Goal: Task Accomplishment & Management: Manage account settings

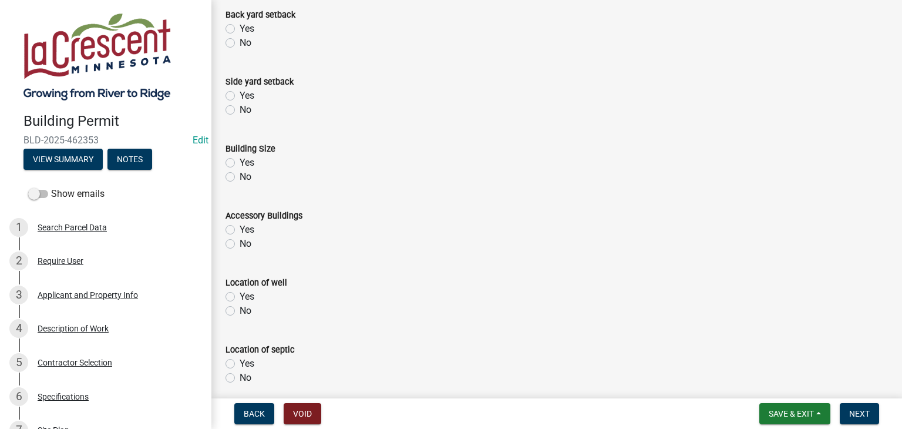
scroll to position [294, 0]
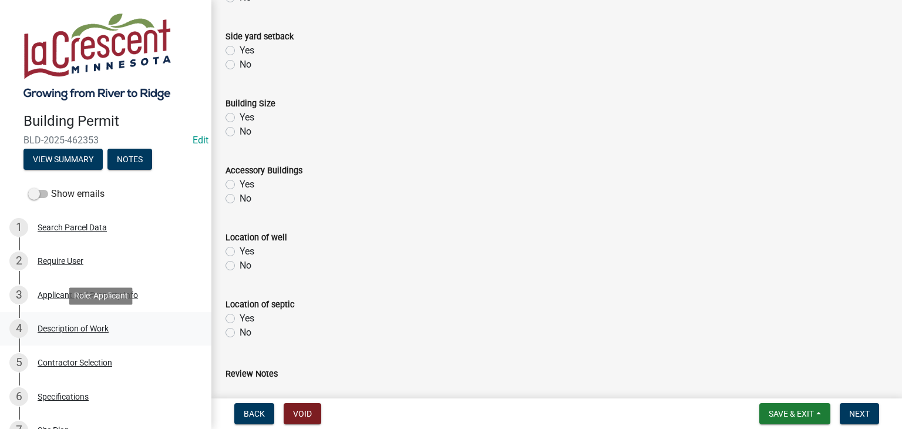
click at [68, 327] on div "Description of Work" at bounding box center [73, 328] width 71 height 8
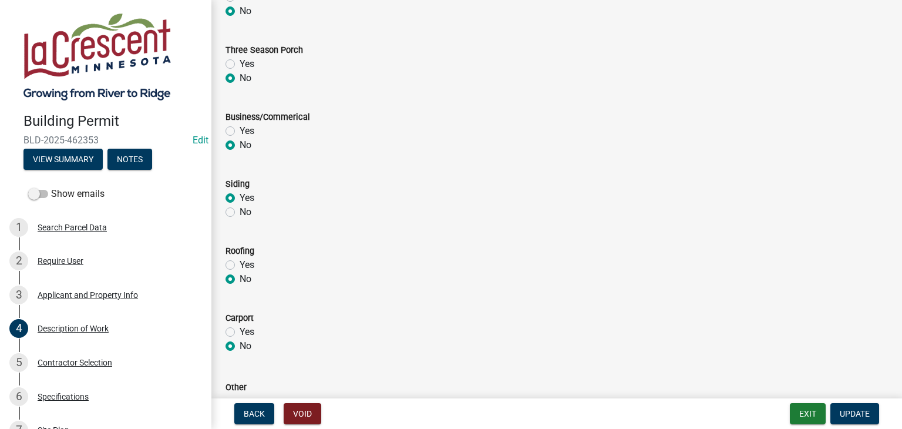
scroll to position [587, 0]
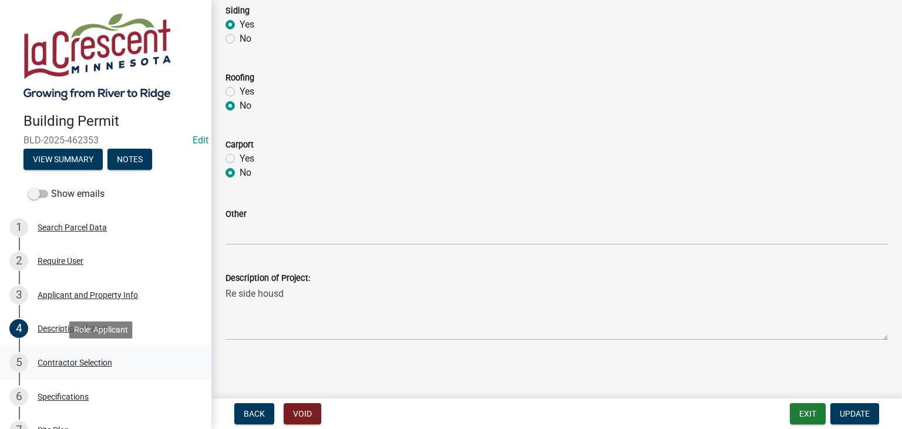
click at [70, 358] on div "Contractor Selection" at bounding box center [75, 362] width 75 height 8
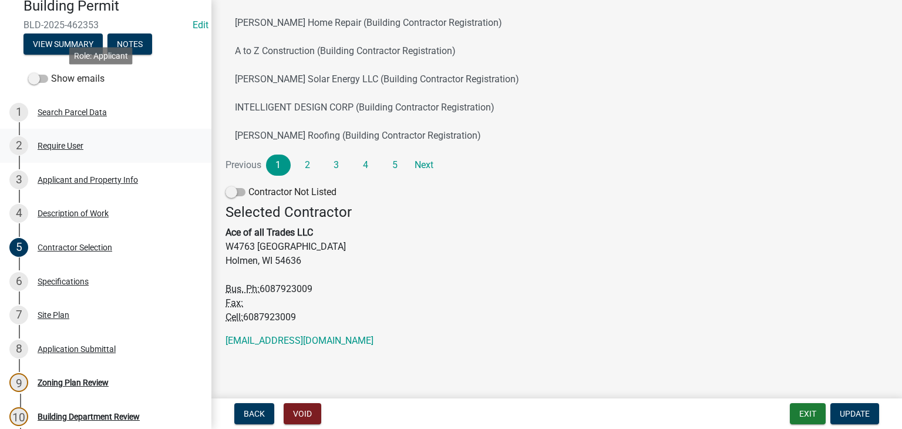
scroll to position [176, 0]
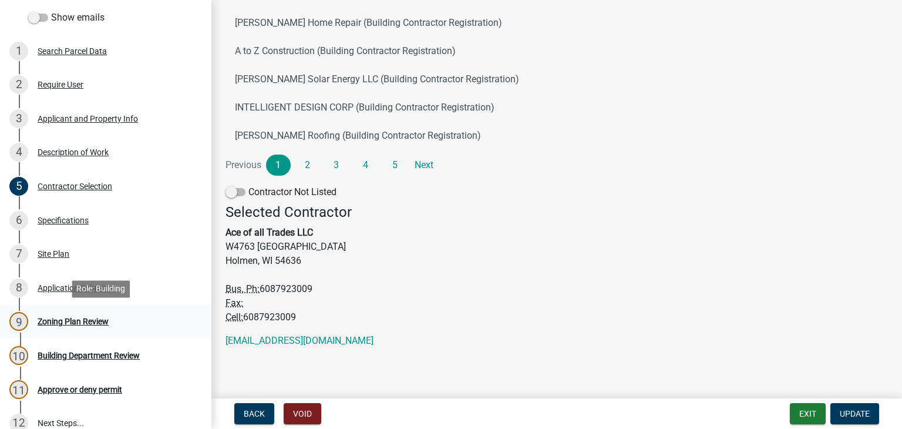
click at [101, 321] on div "Zoning Plan Review" at bounding box center [73, 321] width 71 height 8
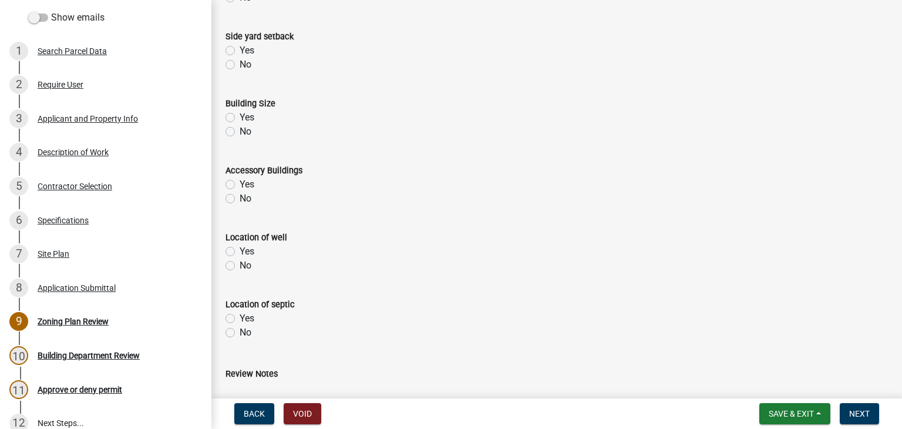
scroll to position [536, 0]
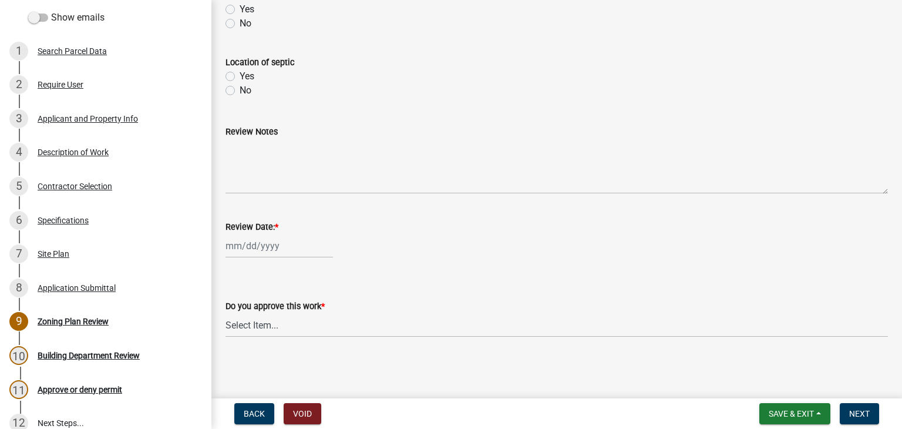
select select "8"
select select "2025"
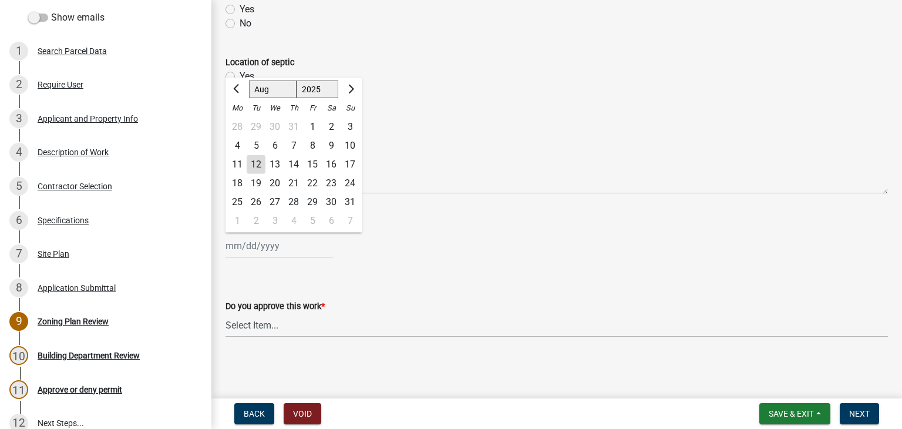
click at [270, 243] on div "[PERSON_NAME] Feb Mar Apr [PERSON_NAME][DATE] Oct Nov [DATE] 1526 1527 1528 152…" at bounding box center [279, 246] width 107 height 24
click at [261, 166] on div "12" at bounding box center [256, 164] width 19 height 19
type input "[DATE]"
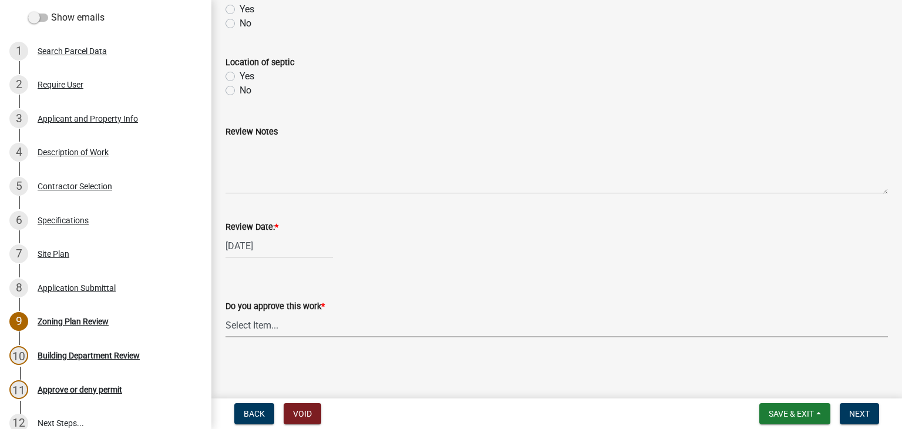
click at [257, 322] on select "Select Item... Yes No" at bounding box center [557, 325] width 663 height 24
click at [226, 313] on select "Select Item... Yes No" at bounding box center [557, 325] width 663 height 24
select select "90a60f2d-528c-4c9a-9c39-f00b3f6598b9"
click at [866, 413] on span "Next" at bounding box center [859, 413] width 21 height 9
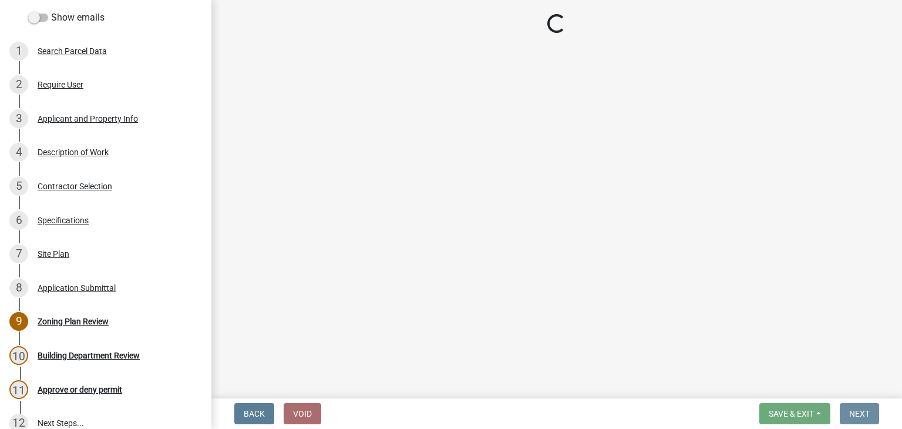
scroll to position [0, 0]
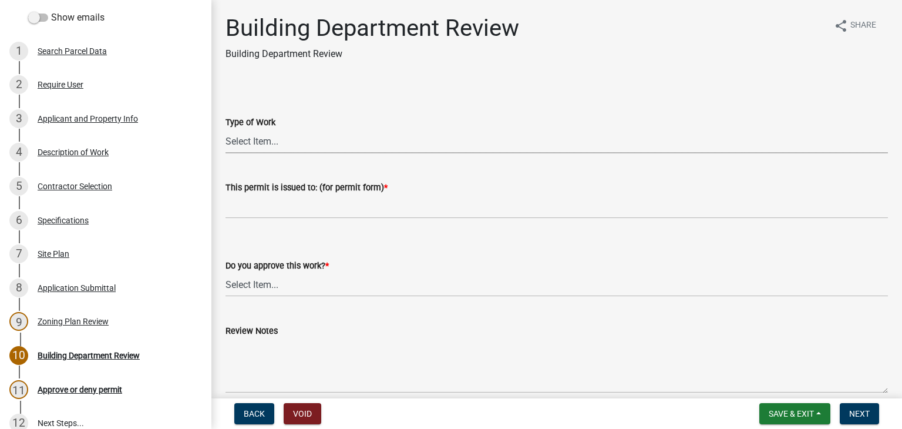
click at [246, 142] on select "Select Item... Roofing Siding Deck Other" at bounding box center [557, 141] width 663 height 24
click at [226, 129] on select "Select Item... Roofing Siding Deck Other" at bounding box center [557, 141] width 663 height 24
select select "21f906a4-fbaf-4bd9-a8c7-a49356ba3e5d"
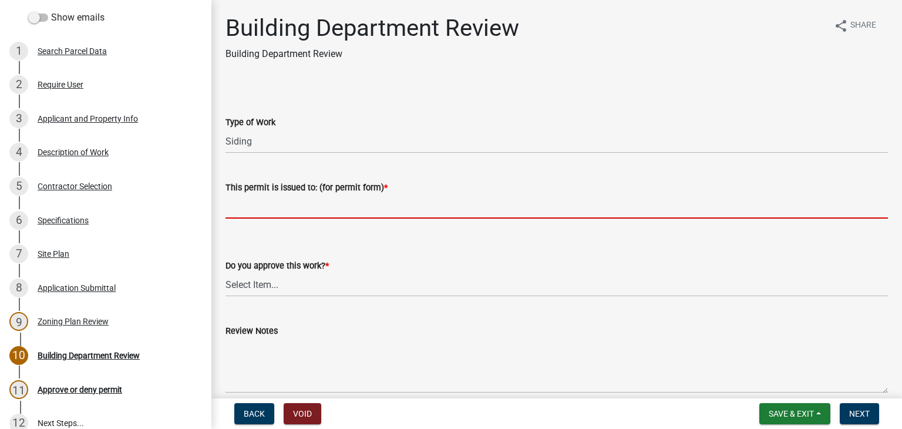
click at [244, 210] on input "This permit is issued to: (for permit form) *" at bounding box center [557, 206] width 663 height 24
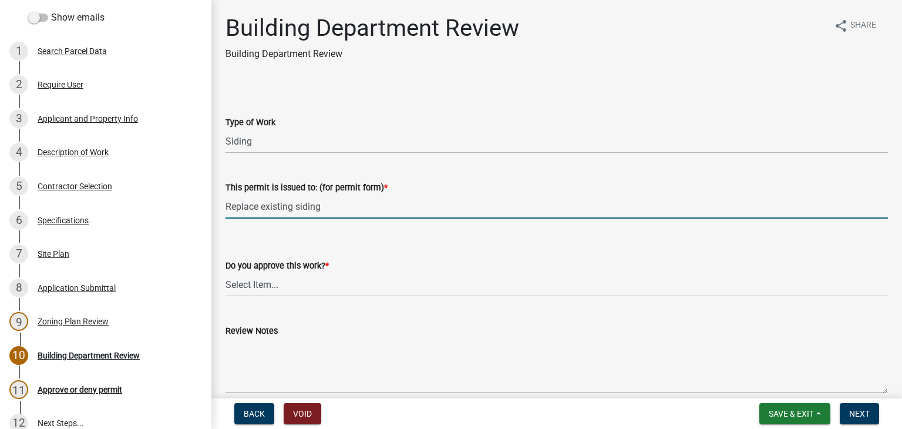
type input "Replace existing siding"
click at [265, 286] on select "Select Item... Yes No" at bounding box center [557, 285] width 663 height 24
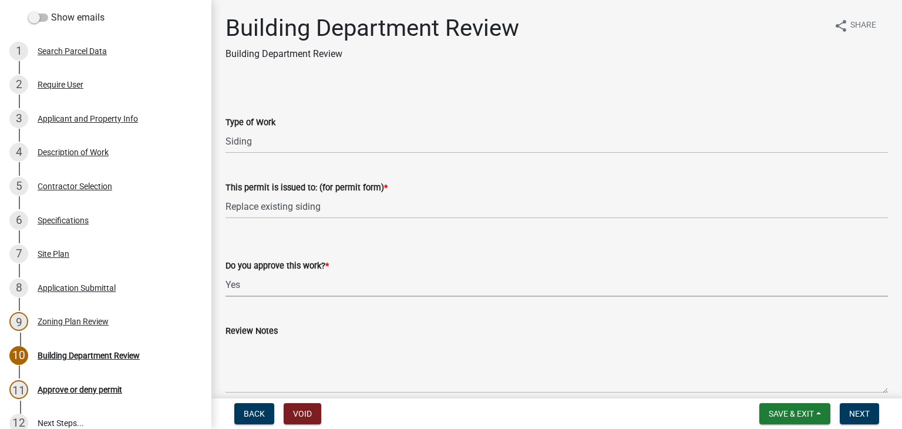
click at [226, 273] on select "Select Item... Yes No" at bounding box center [557, 285] width 663 height 24
select select "689549b3-38a5-47de-8a89-287a50612ed0"
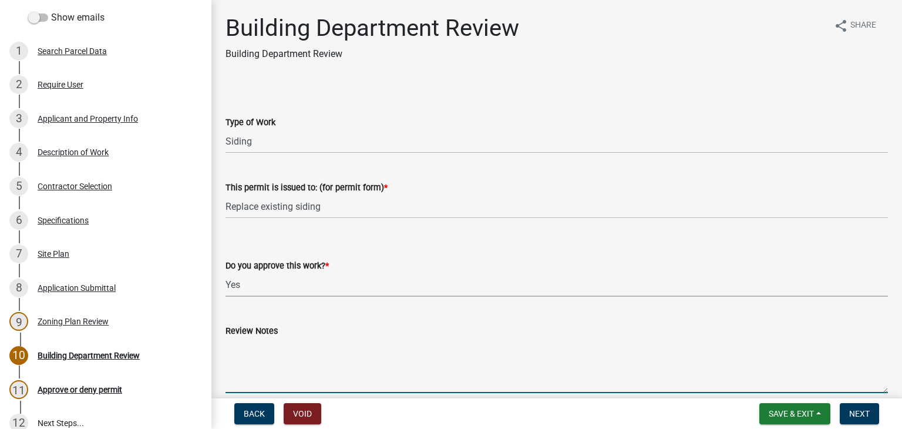
click at [260, 338] on textarea "Review Notes" at bounding box center [557, 365] width 663 height 55
click at [256, 344] on textarea "Install address number on house" at bounding box center [557, 365] width 663 height 55
click at [254, 344] on textarea "Install address number on house" at bounding box center [557, 365] width 663 height 55
click at [372, 345] on textarea "Install 4" address number on house" at bounding box center [557, 365] width 663 height 55
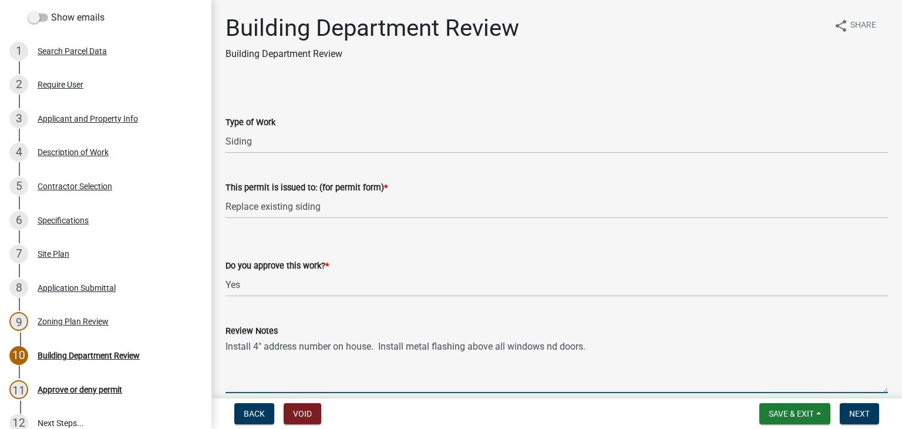
click at [550, 346] on textarea "Install 4" address number on house. Install metal flashing above all windows nd…" at bounding box center [557, 365] width 663 height 55
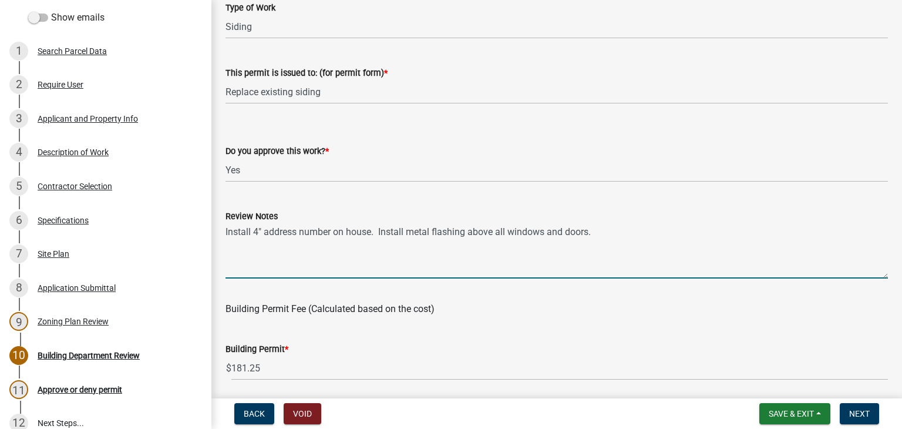
scroll to position [117, 0]
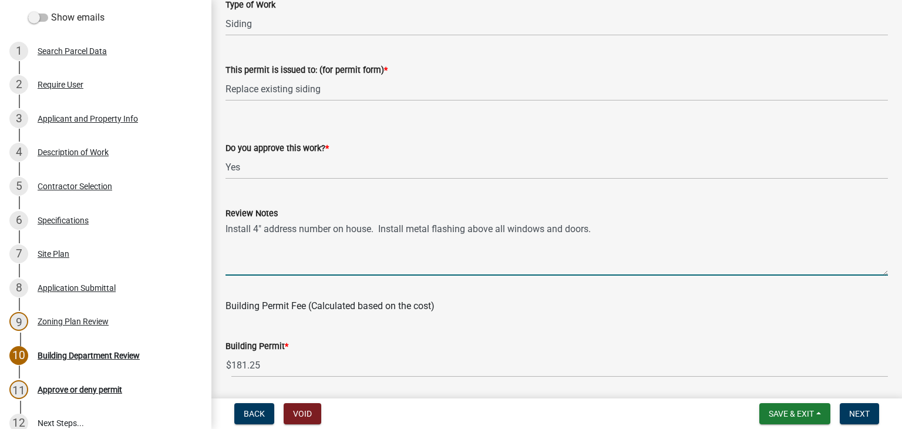
click at [331, 228] on textarea "Install 4" address number on house. Install metal flashing above all windows an…" at bounding box center [557, 247] width 663 height 55
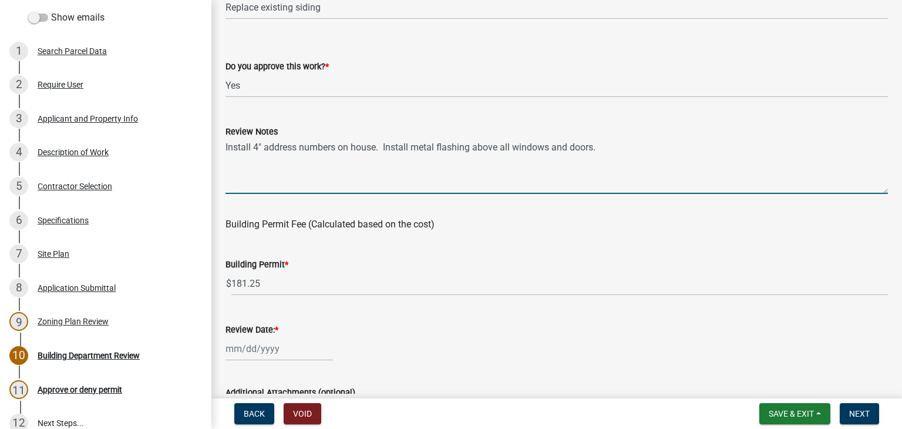
scroll to position [235, 0]
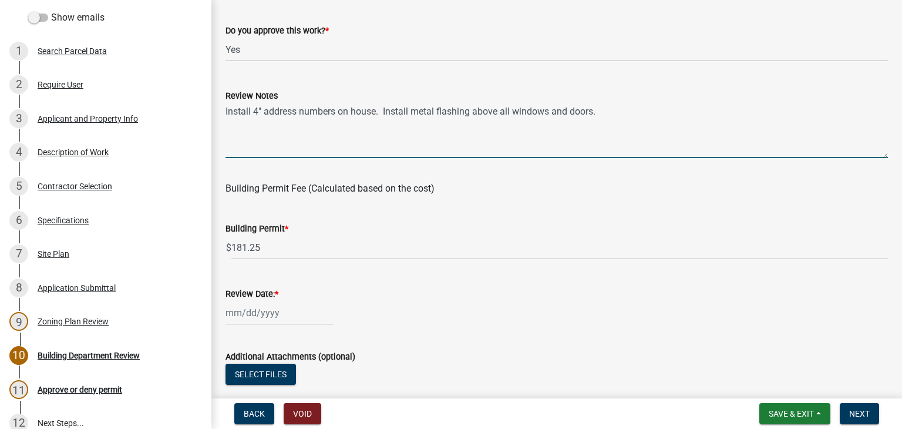
type textarea "Install 4" address numbers on house. Install metal flashing above all windows a…"
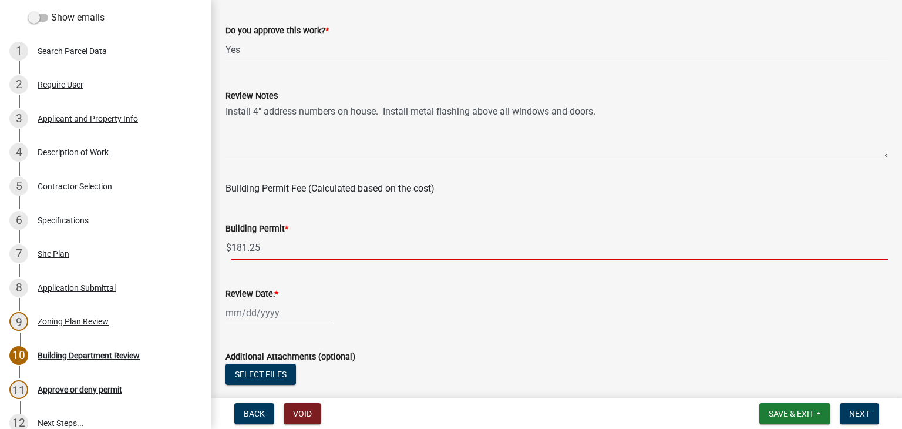
click at [296, 250] on input "181.25" at bounding box center [559, 248] width 657 height 24
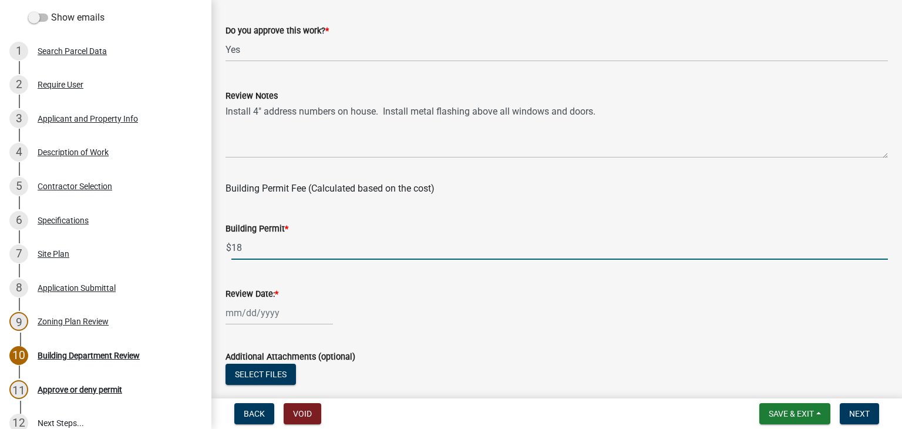
type input "1"
type input "50"
select select "8"
select select "2025"
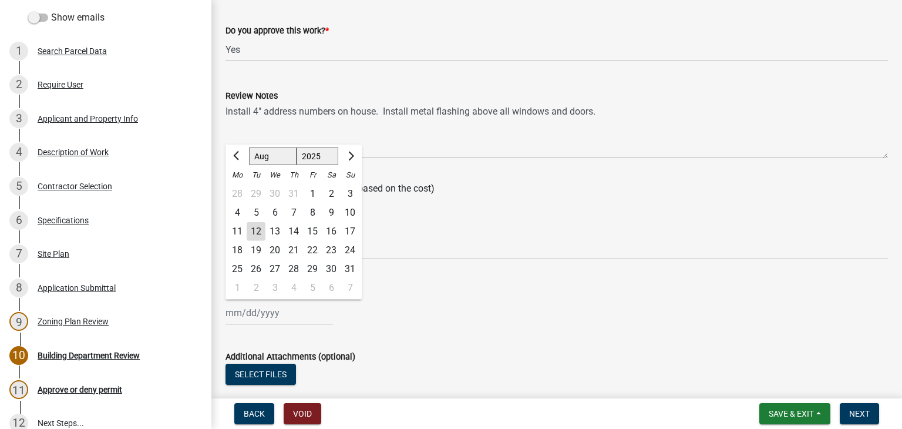
click at [264, 310] on div "[PERSON_NAME] Feb Mar Apr [PERSON_NAME][DATE] Oct Nov [DATE] 1526 1527 1528 152…" at bounding box center [279, 313] width 107 height 24
click at [258, 228] on div "12" at bounding box center [256, 231] width 19 height 19
type input "[DATE]"
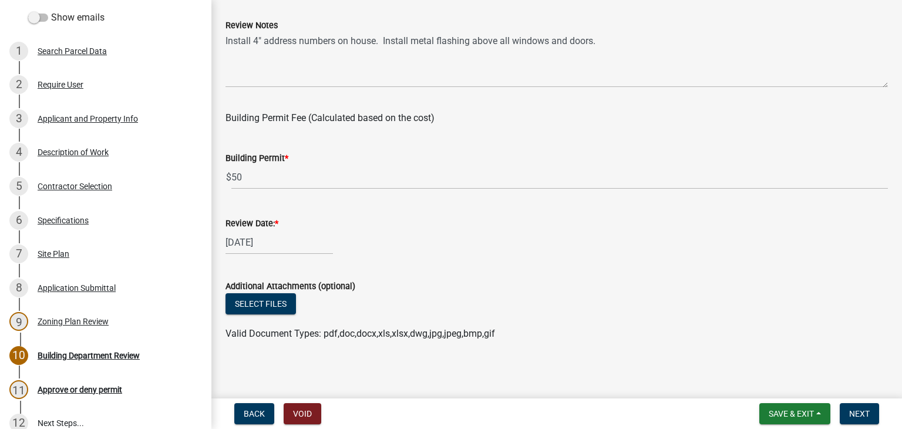
scroll to position [309, 0]
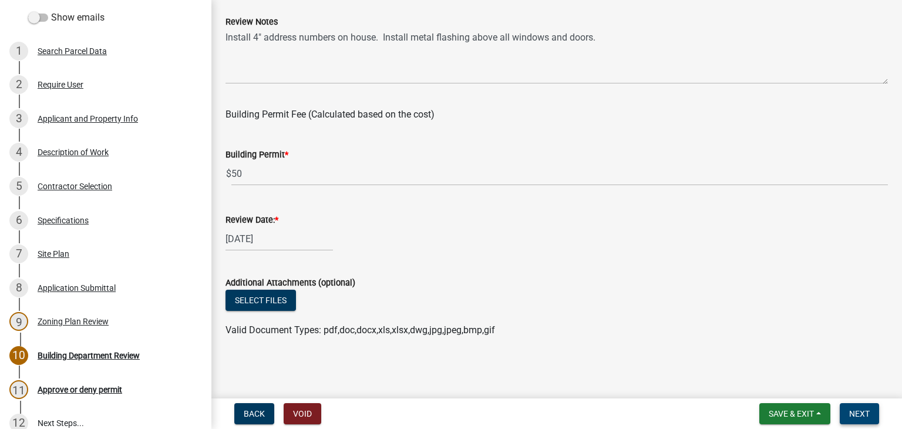
click at [862, 406] on button "Next" at bounding box center [859, 413] width 39 height 21
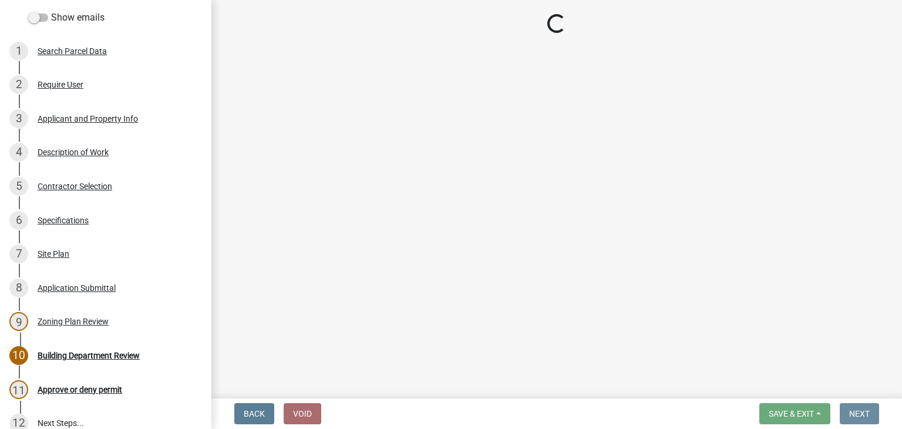
scroll to position [0, 0]
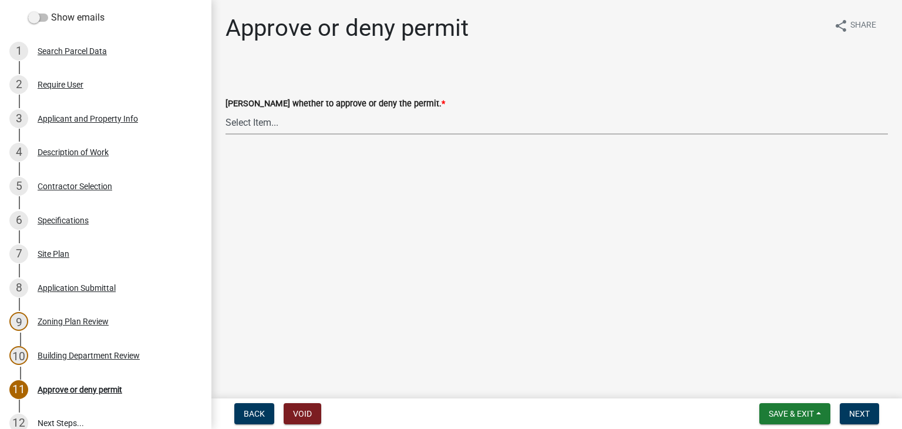
click at [275, 124] on select "Select Item... Approve Deny" at bounding box center [557, 122] width 663 height 24
click at [226, 110] on select "Select Item... Approve Deny" at bounding box center [557, 122] width 663 height 24
select select "d6055423-832b-4dbf-8b87-0bb94d1ae5d3"
click at [860, 413] on span "Next" at bounding box center [859, 413] width 21 height 9
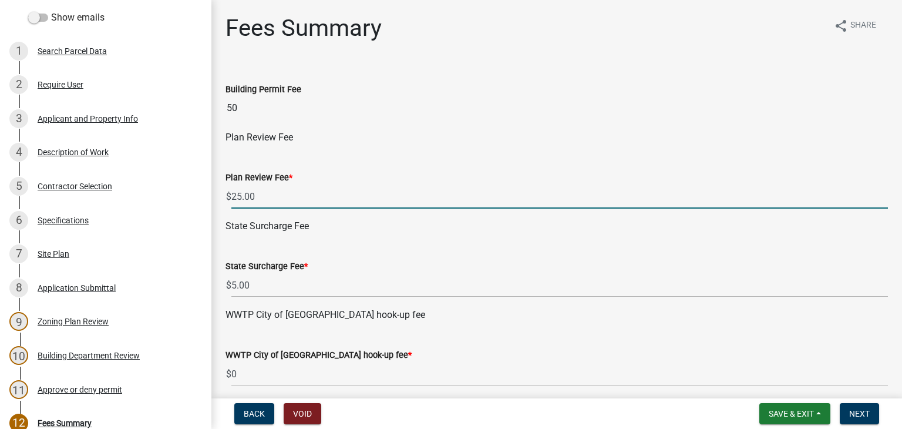
click at [297, 194] on input "25.00" at bounding box center [559, 196] width 657 height 24
type input "2"
type input "0"
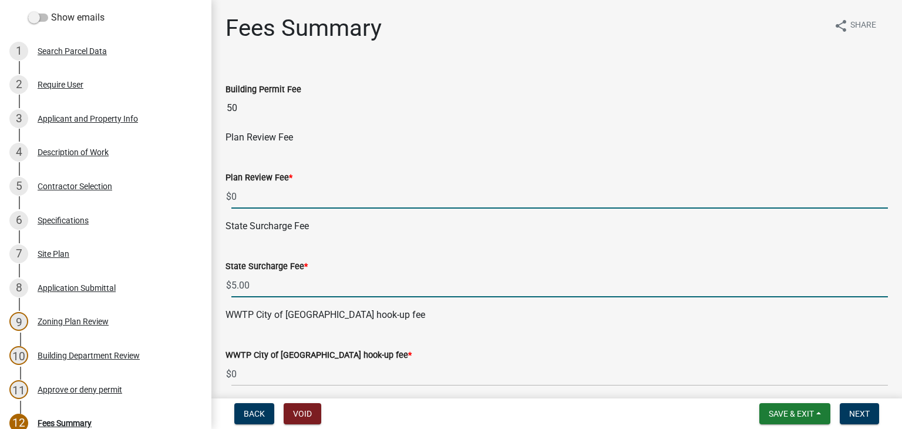
click at [247, 285] on input "5.00" at bounding box center [559, 285] width 657 height 24
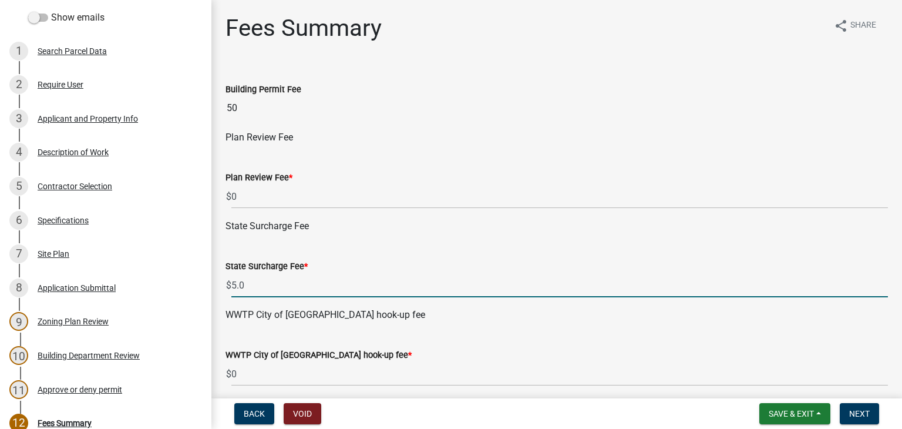
type input "5"
type input "1"
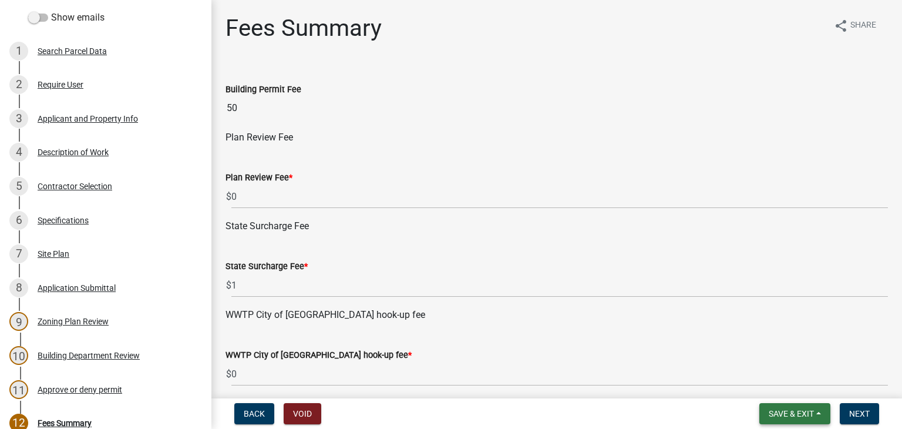
click at [817, 411] on button "Save & Exit" at bounding box center [794, 413] width 71 height 21
click at [761, 355] on button "Save" at bounding box center [784, 355] width 94 height 28
click at [852, 412] on span "Next" at bounding box center [859, 413] width 21 height 9
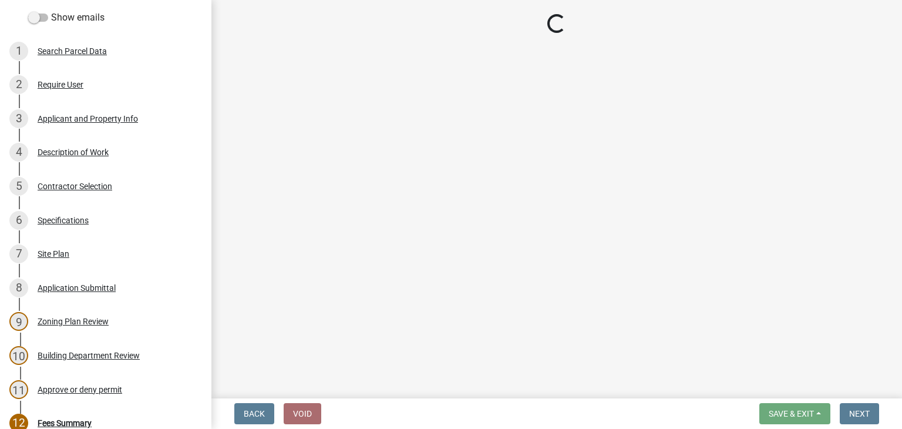
select select "3: 3"
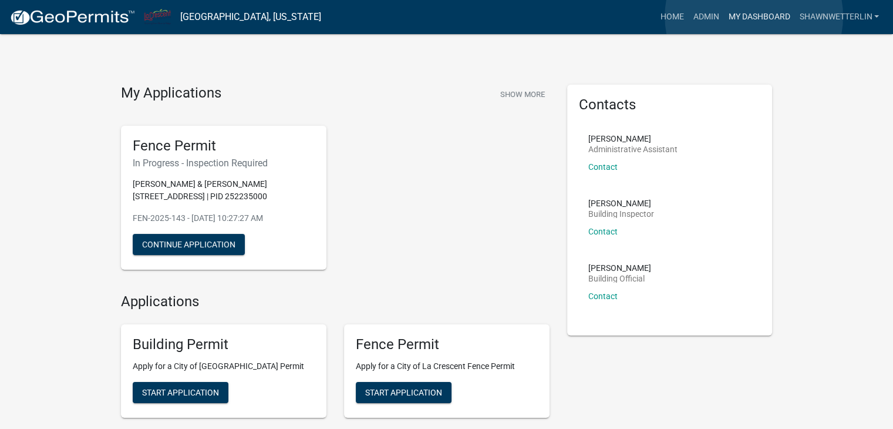
click at [754, 16] on link "My Dashboard" at bounding box center [759, 17] width 71 height 22
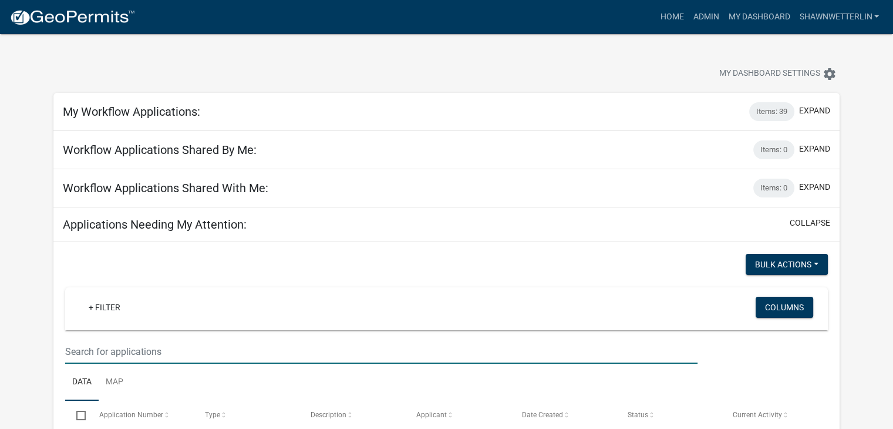
click at [73, 349] on input "text" at bounding box center [381, 351] width 633 height 24
type input "wildwood"
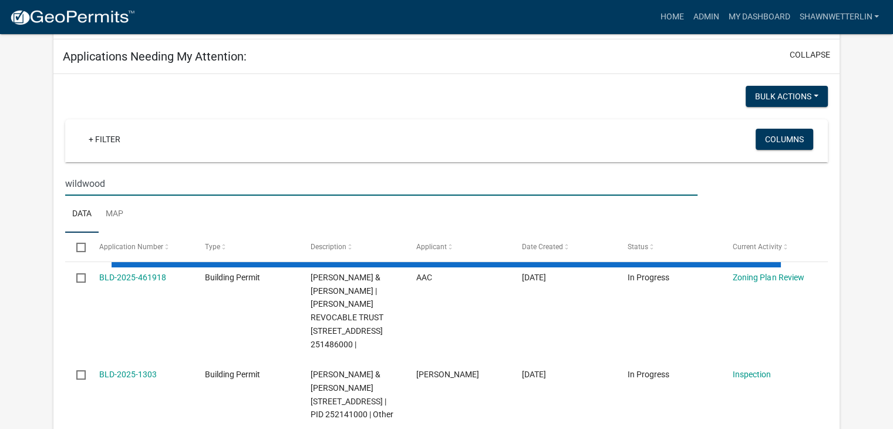
scroll to position [176, 0]
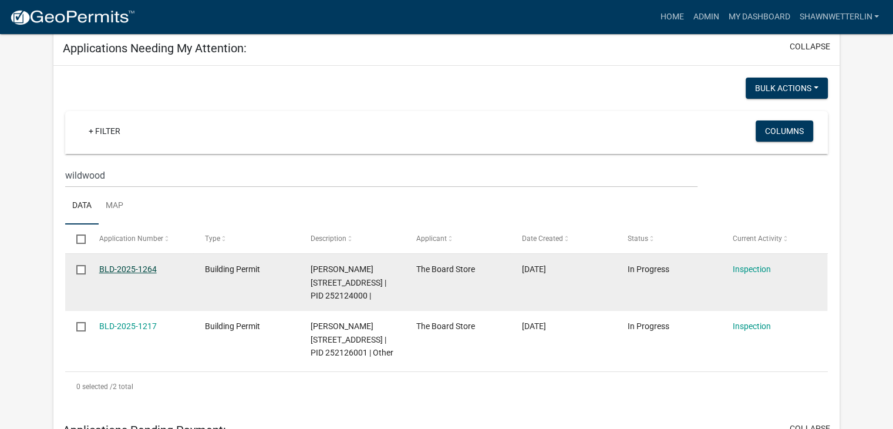
click at [114, 268] on link "BLD-2025-1264" at bounding box center [128, 268] width 58 height 9
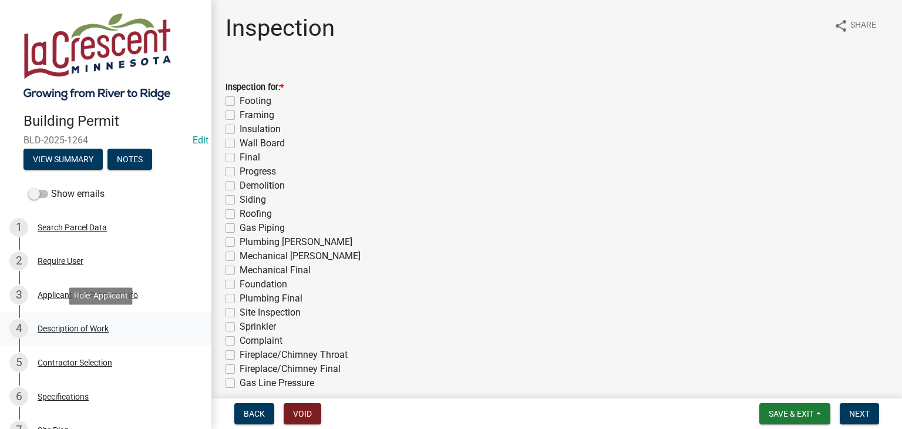
click at [76, 328] on div "Description of Work" at bounding box center [73, 328] width 71 height 8
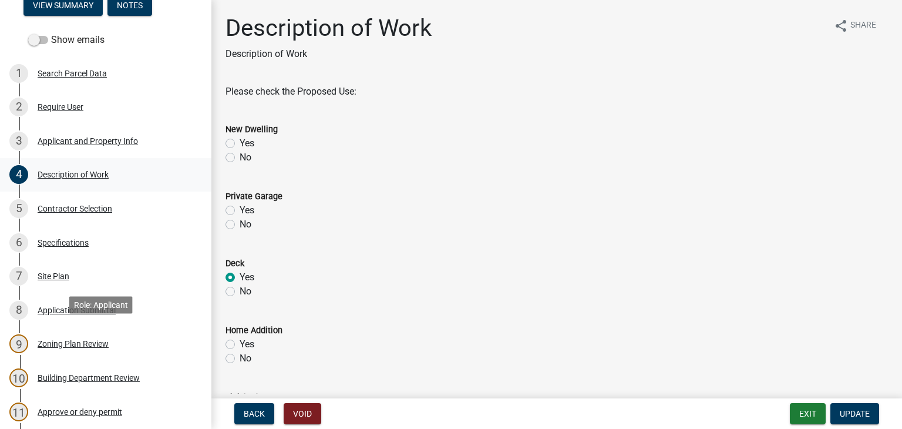
scroll to position [59, 0]
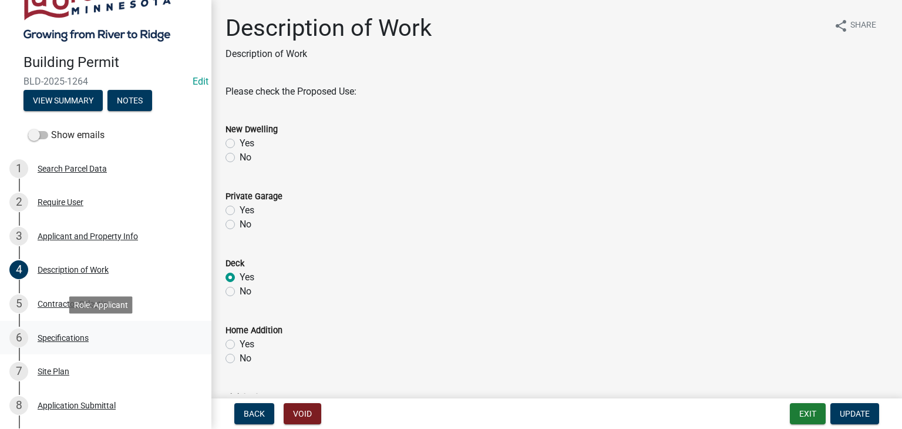
click at [61, 337] on div "Specifications" at bounding box center [63, 338] width 51 height 8
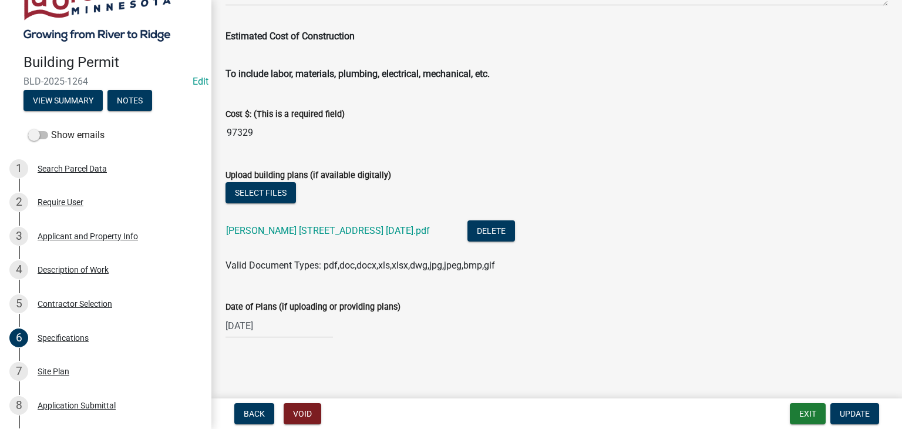
scroll to position [2053, 0]
click at [362, 226] on link "[PERSON_NAME] [STREET_ADDRESS] [DATE].pdf" at bounding box center [328, 229] width 204 height 11
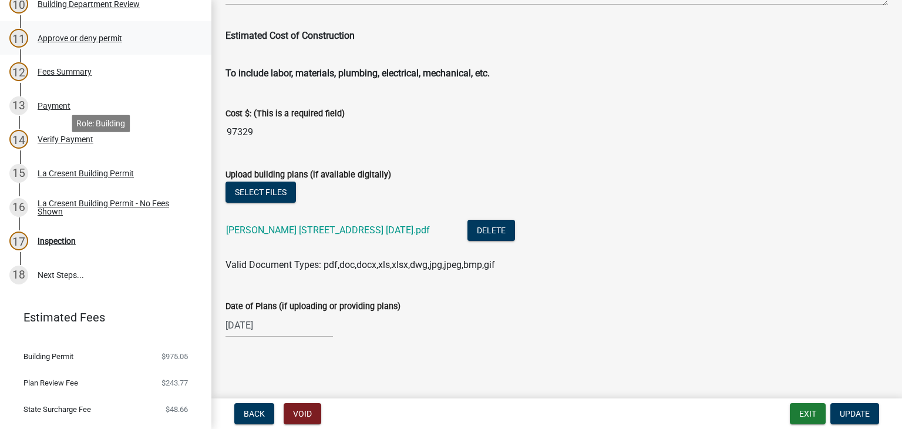
scroll to position [529, 0]
click at [64, 236] on div "Inspection" at bounding box center [57, 240] width 38 height 8
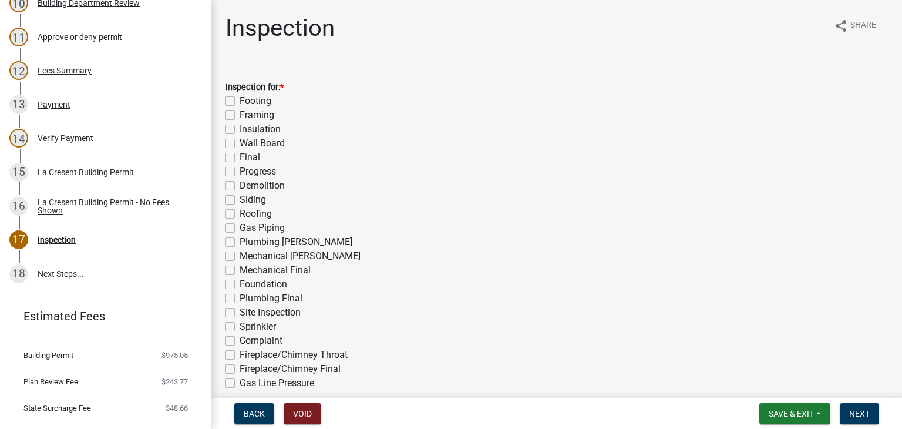
click at [240, 101] on label "Footing" at bounding box center [256, 101] width 32 height 14
click at [240, 101] on input "Footing" at bounding box center [244, 98] width 8 height 8
checkbox input "true"
checkbox input "false"
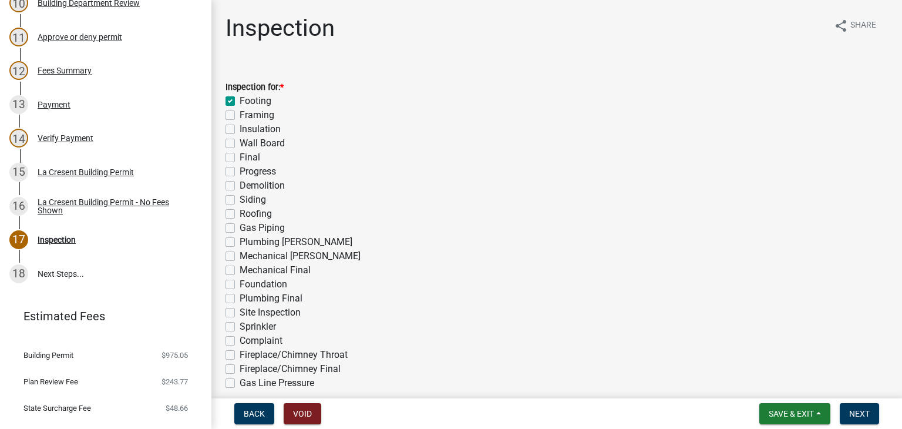
checkbox input "false"
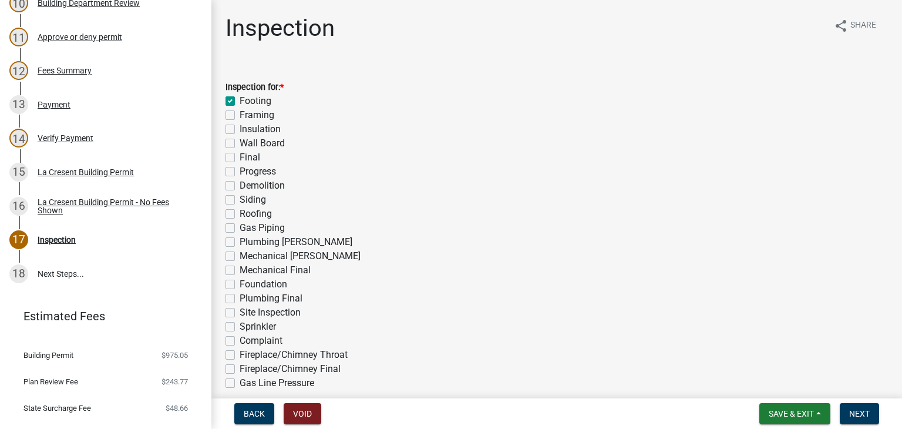
checkbox input "false"
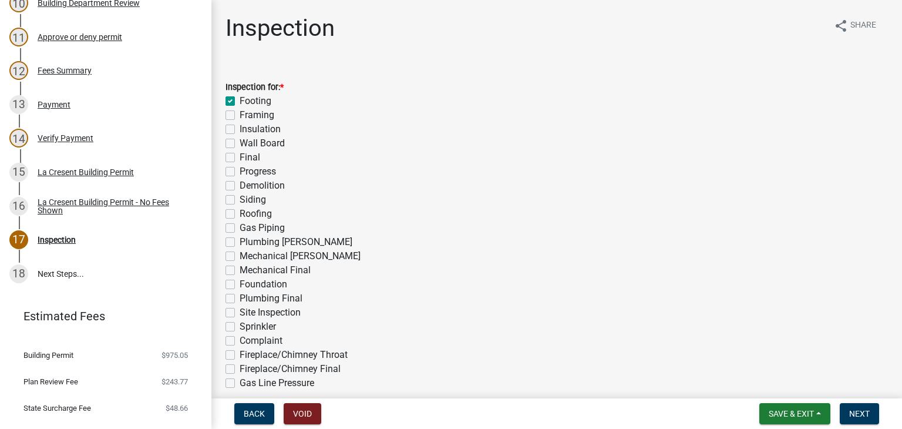
checkbox input "false"
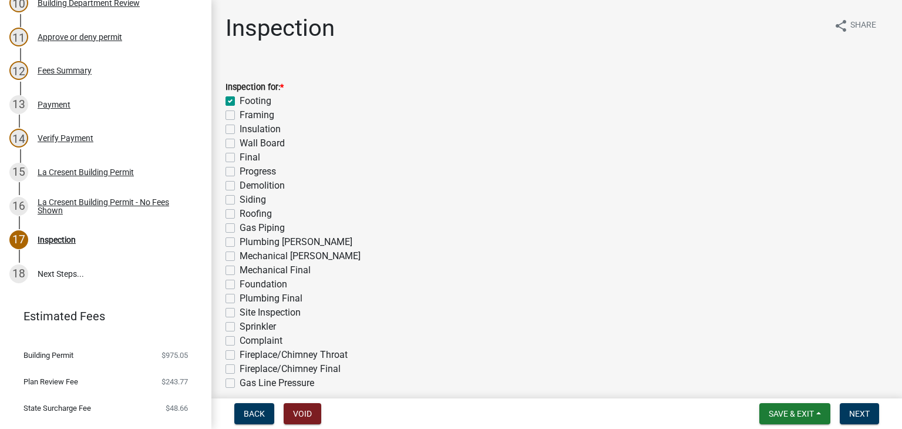
checkbox input "false"
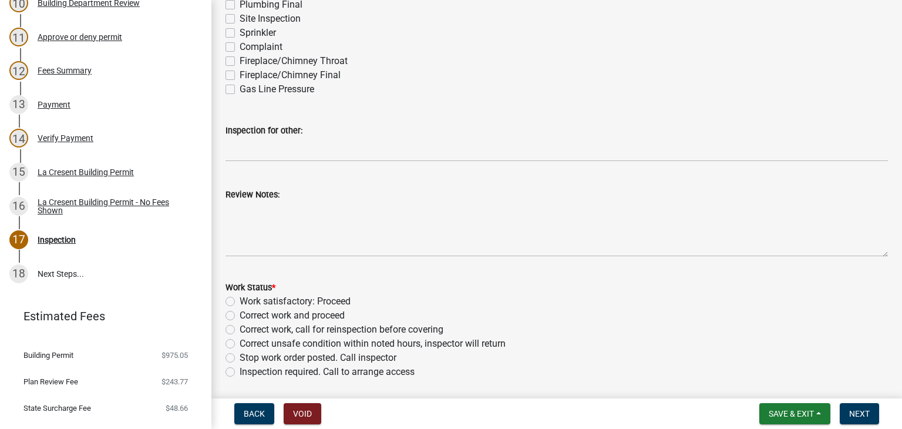
scroll to position [411, 0]
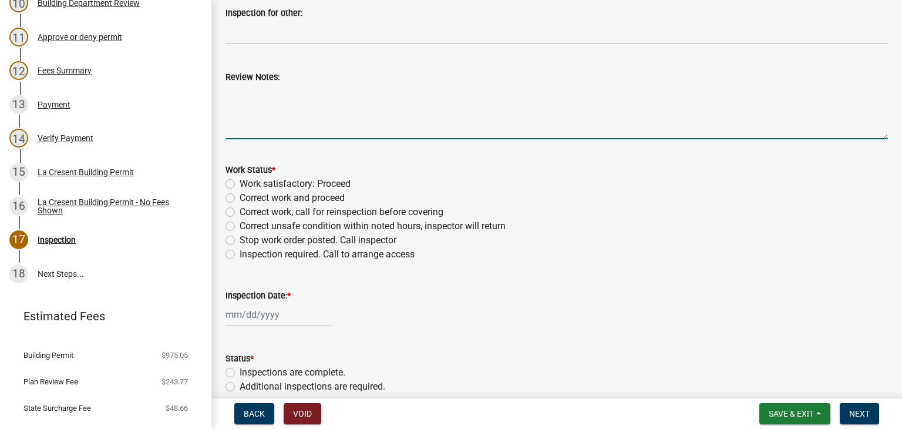
click at [303, 107] on textarea "Review Notes:" at bounding box center [557, 111] width 663 height 55
type textarea "Footings for four season room installed."
click at [240, 184] on label "Work satisfactory: Proceed" at bounding box center [295, 184] width 111 height 14
click at [240, 184] on input "Work satisfactory: Proceed" at bounding box center [244, 181] width 8 height 8
radio input "true"
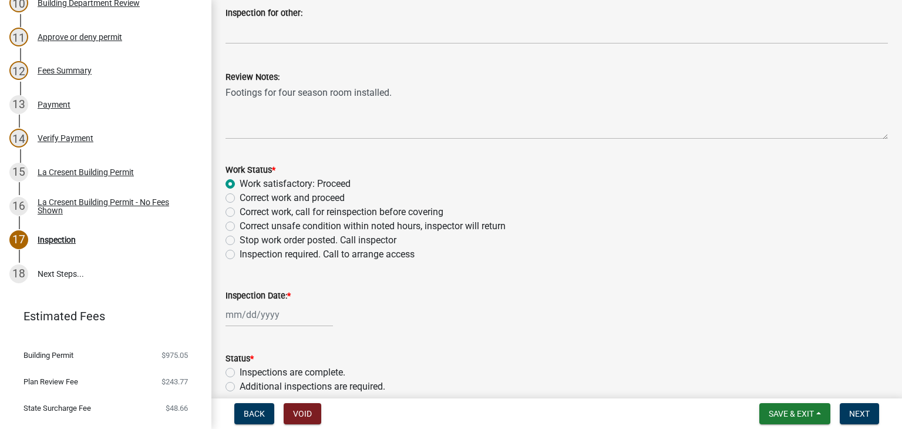
select select "8"
select select "2025"
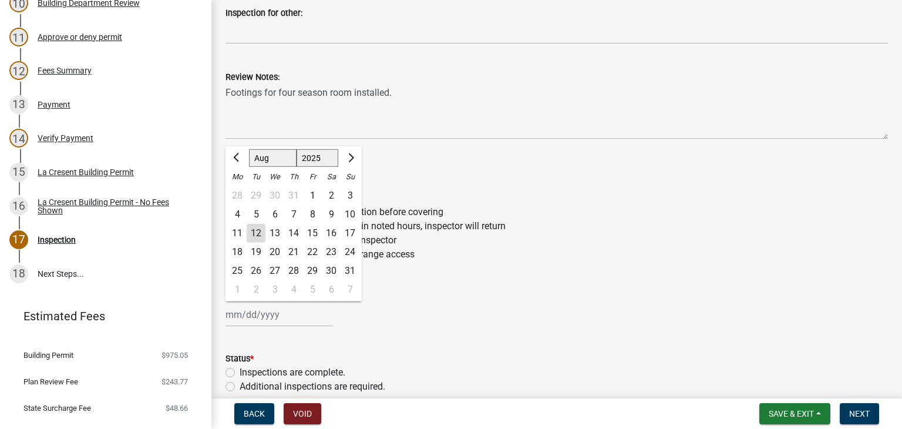
click at [273, 320] on div "[PERSON_NAME] Feb Mar Apr [PERSON_NAME][DATE] Oct Nov [DATE] 1526 1527 1528 152…" at bounding box center [279, 314] width 107 height 24
click at [261, 234] on div "12" at bounding box center [256, 233] width 19 height 19
type input "[DATE]"
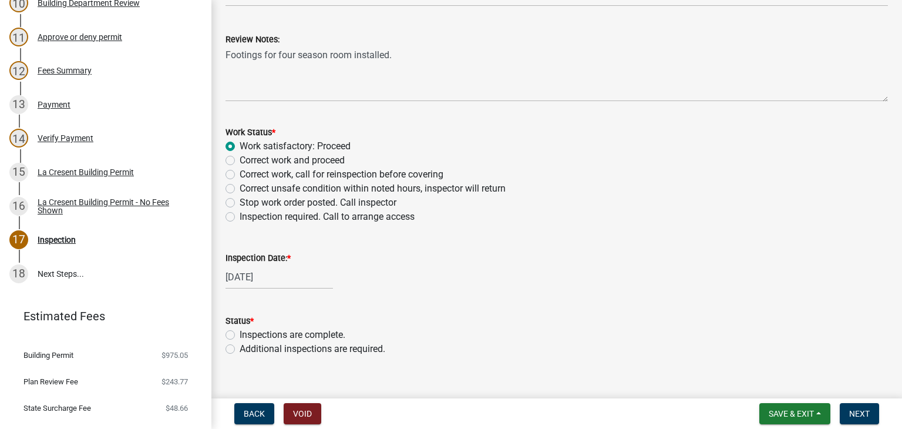
scroll to position [468, 0]
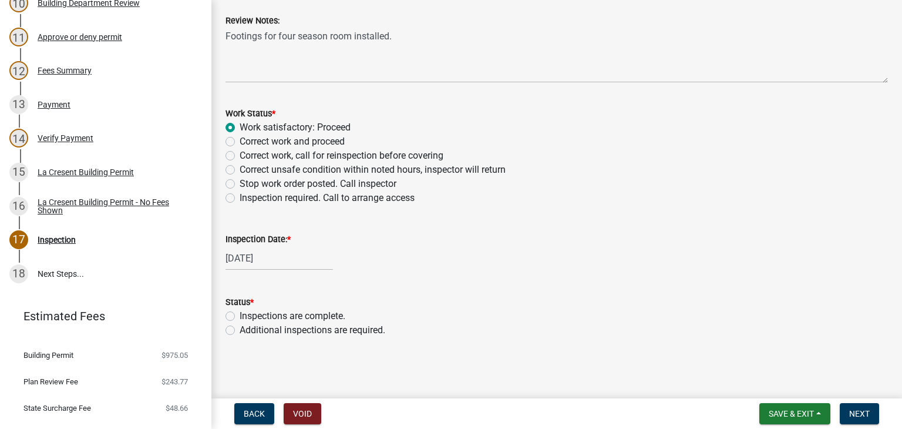
click at [240, 327] on label "Additional inspections are required." at bounding box center [313, 330] width 146 height 14
click at [240, 327] on input "Additional inspections are required." at bounding box center [244, 327] width 8 height 8
radio input "true"
click at [859, 412] on span "Next" at bounding box center [859, 413] width 21 height 9
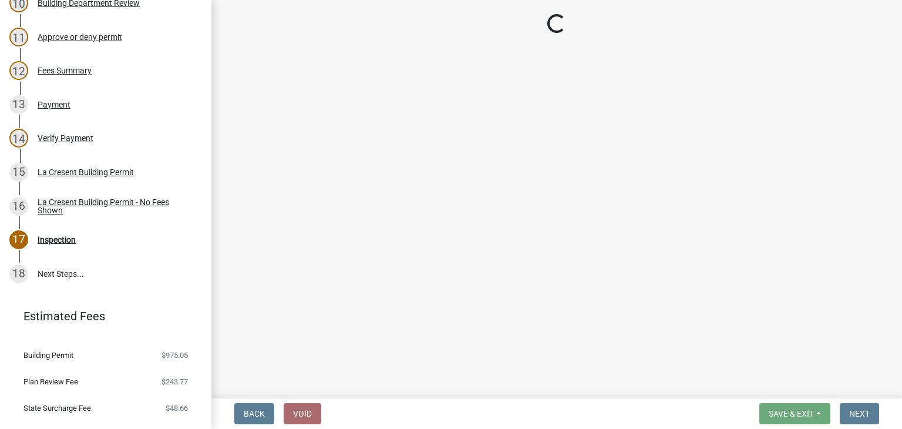
scroll to position [562, 0]
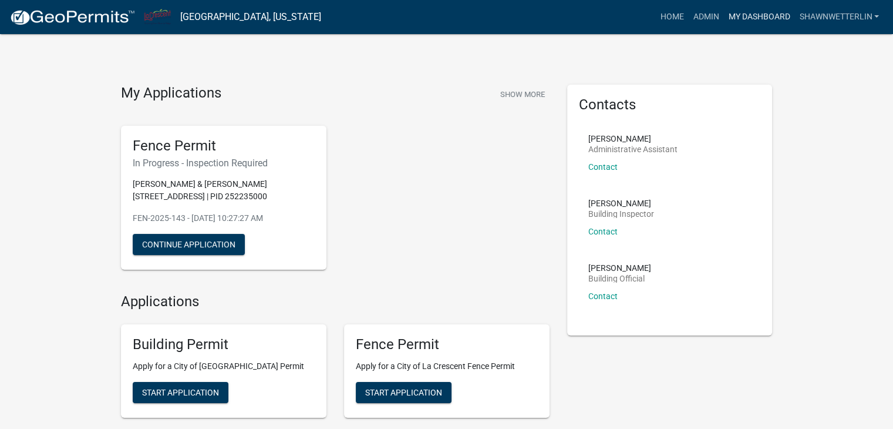
click at [731, 16] on link "My Dashboard" at bounding box center [759, 17] width 71 height 22
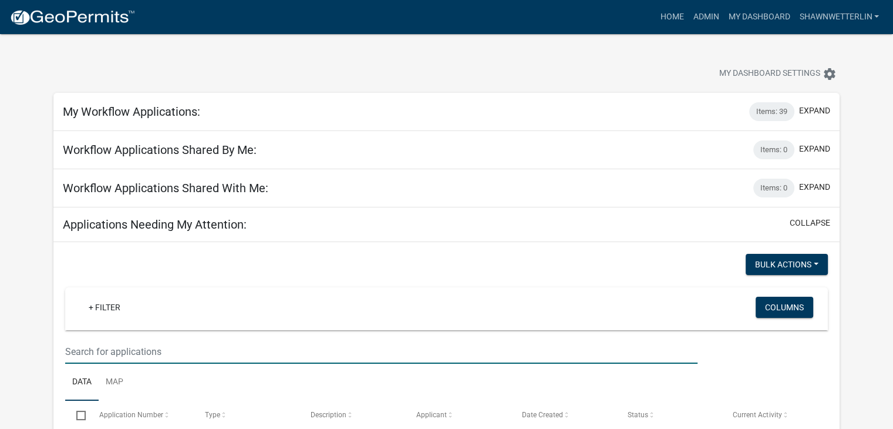
click at [75, 344] on input "text" at bounding box center [381, 351] width 633 height 24
type input "332 regent"
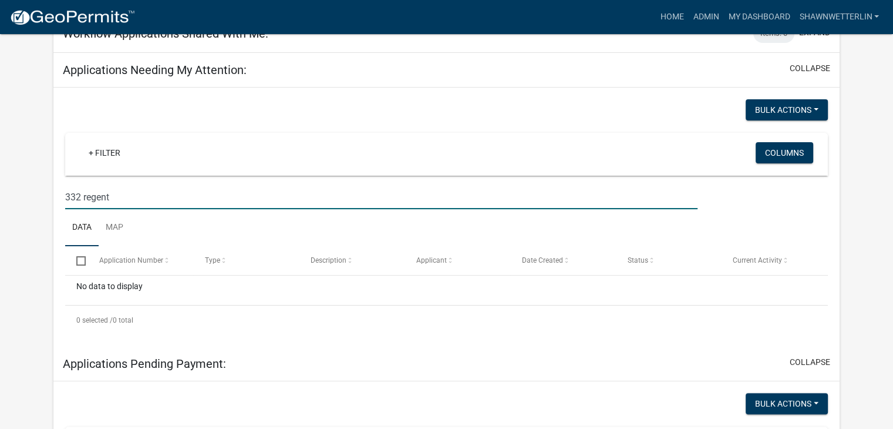
scroll to position [117, 0]
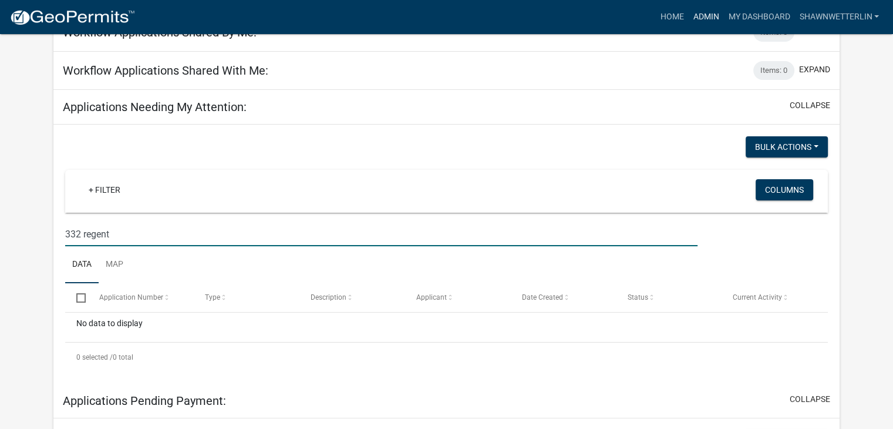
click at [712, 17] on link "Admin" at bounding box center [705, 17] width 35 height 22
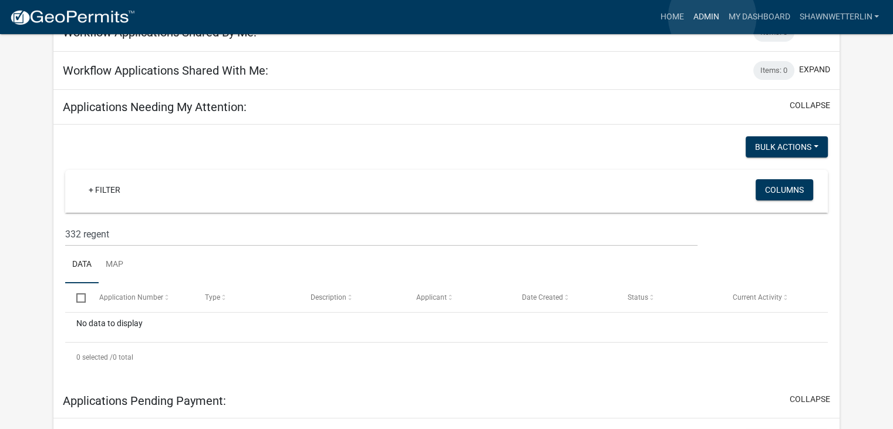
scroll to position [14, 0]
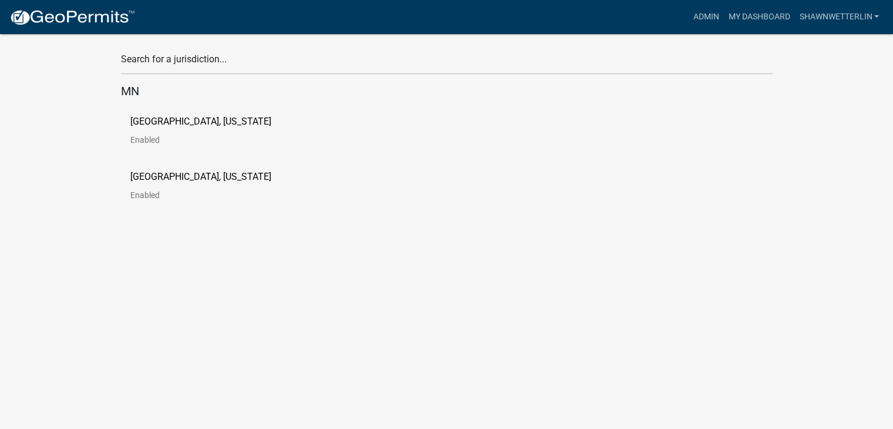
click at [200, 123] on p "[GEOGRAPHIC_DATA], [US_STATE]" at bounding box center [200, 121] width 141 height 9
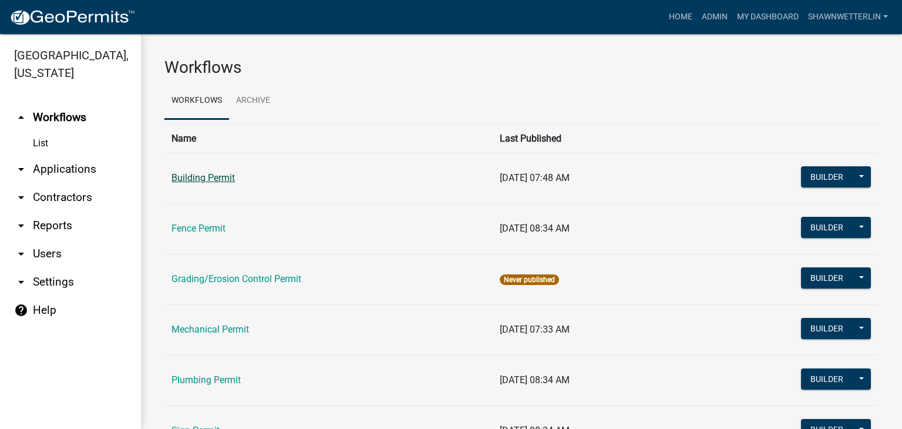
click at [194, 175] on link "Building Permit" at bounding box center [203, 177] width 63 height 11
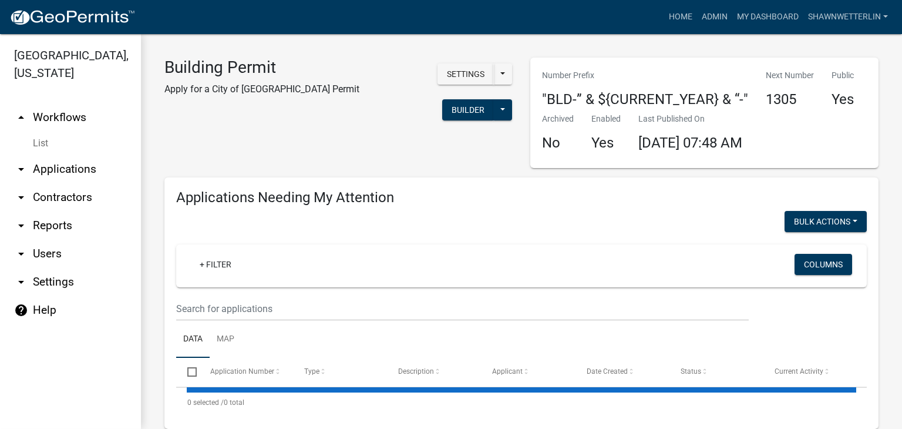
scroll to position [59, 0]
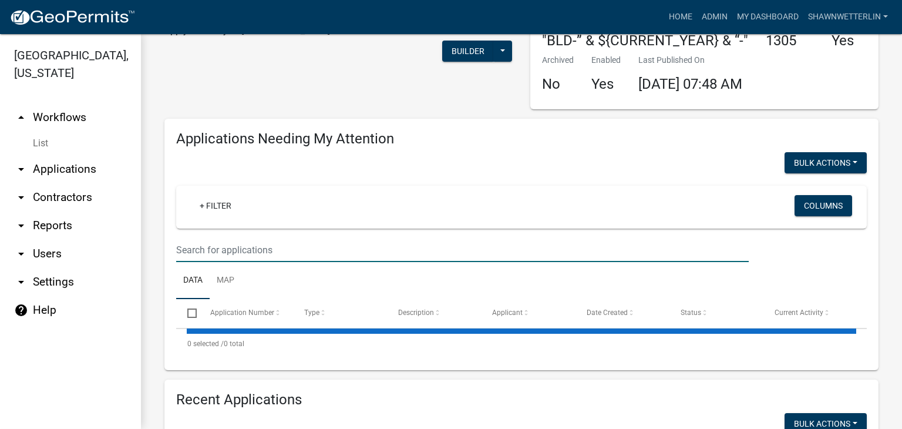
click at [191, 245] on input "text" at bounding box center [462, 250] width 573 height 24
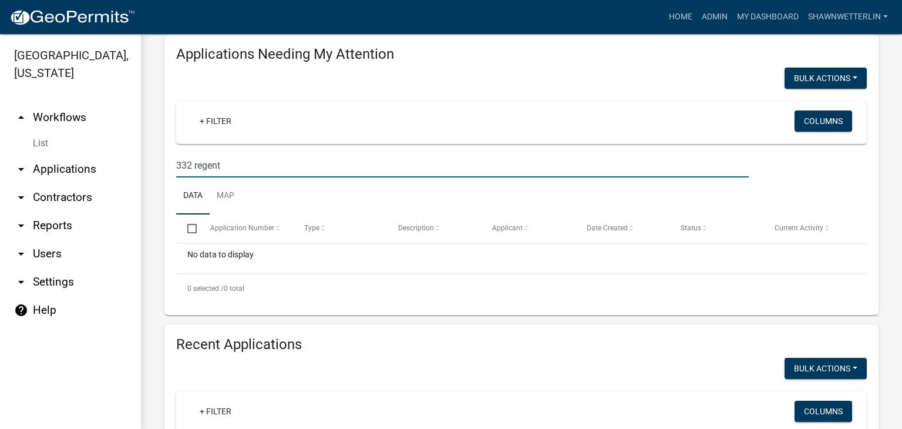
scroll to position [117, 0]
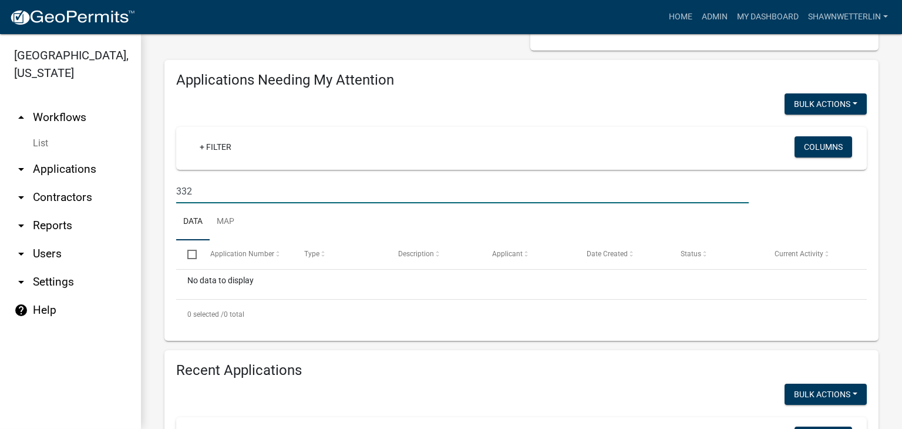
type input "332"
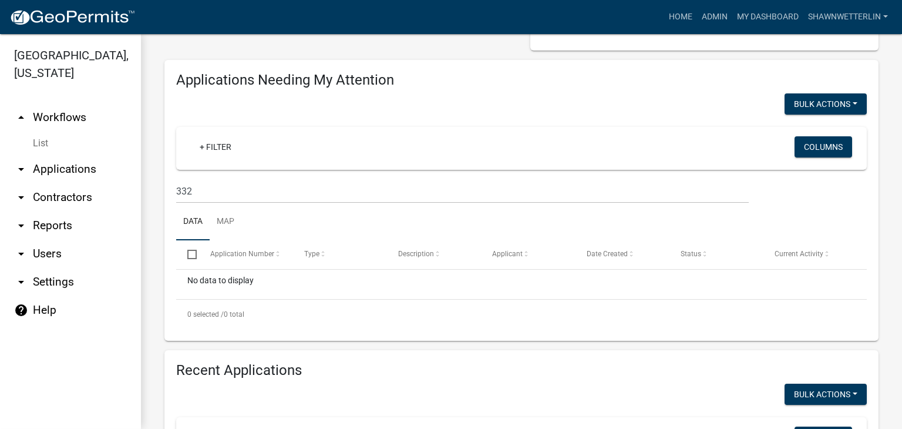
click at [66, 170] on link "arrow_drop_down Applications" at bounding box center [70, 169] width 141 height 28
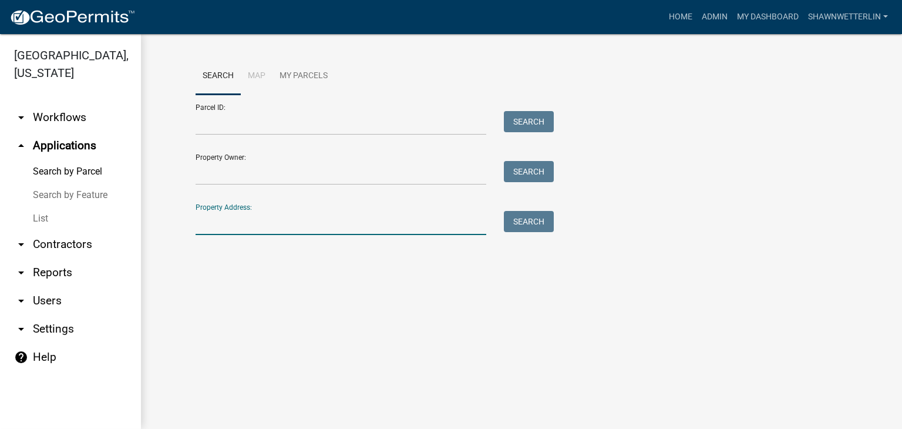
click at [212, 228] on input "Property Address:" at bounding box center [341, 223] width 291 height 24
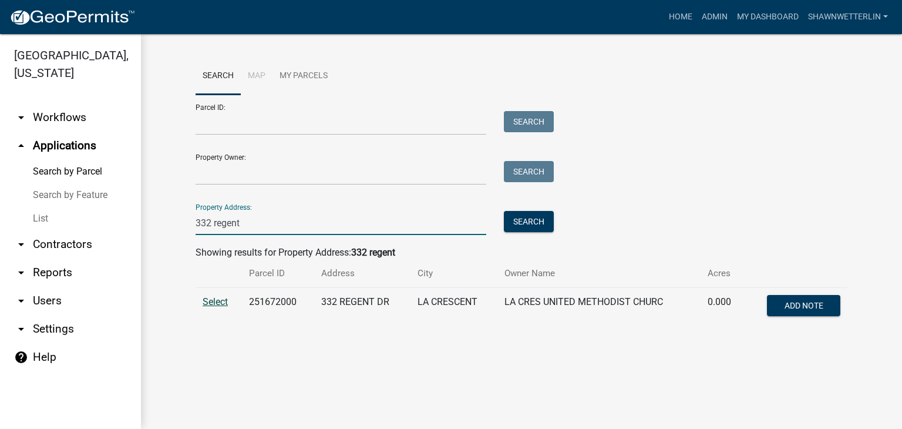
type input "332 regent"
click at [224, 307] on span "Select" at bounding box center [215, 301] width 25 height 11
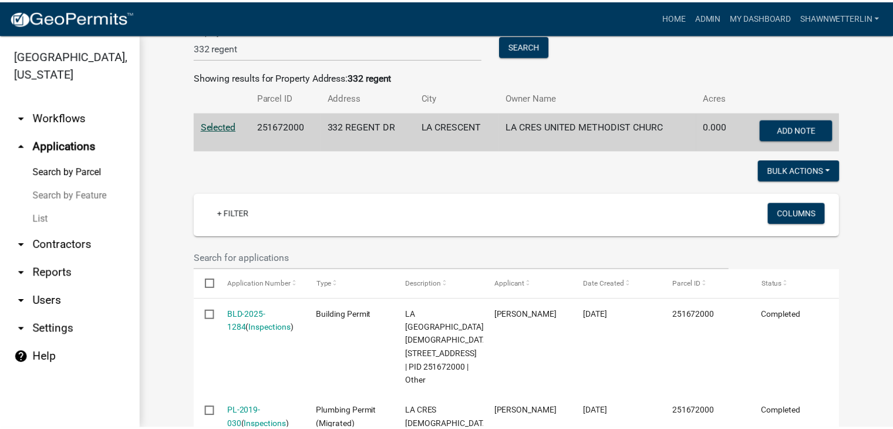
scroll to position [176, 0]
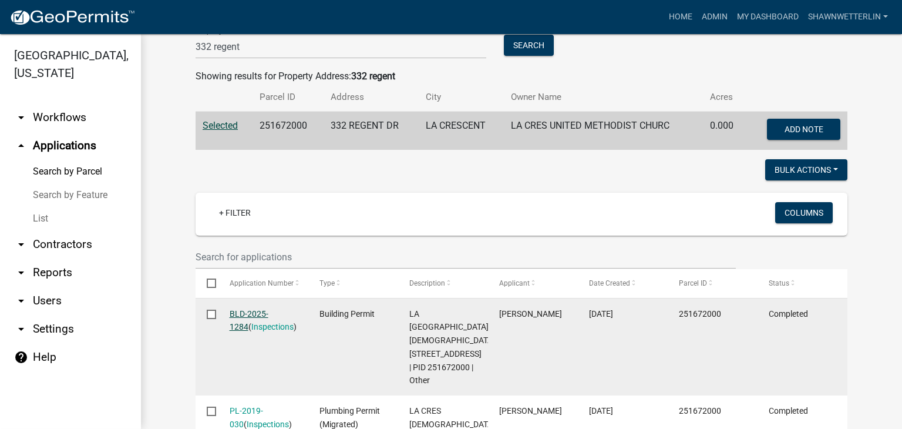
click at [260, 311] on link "BLD-2025-1284" at bounding box center [249, 320] width 39 height 23
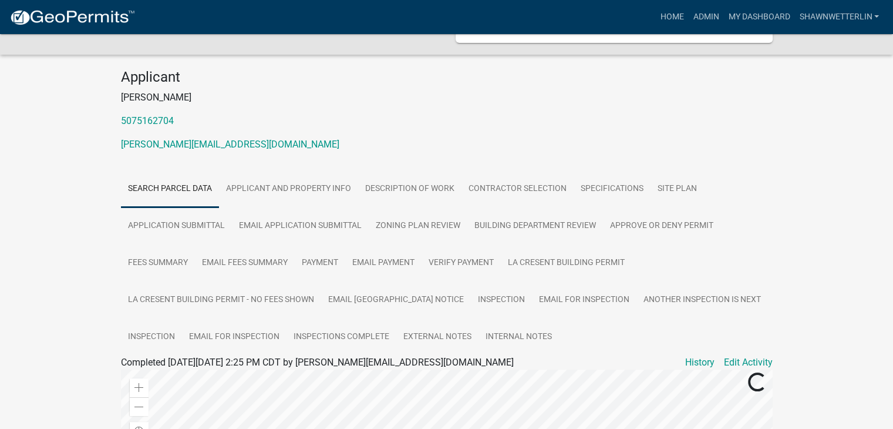
scroll to position [117, 0]
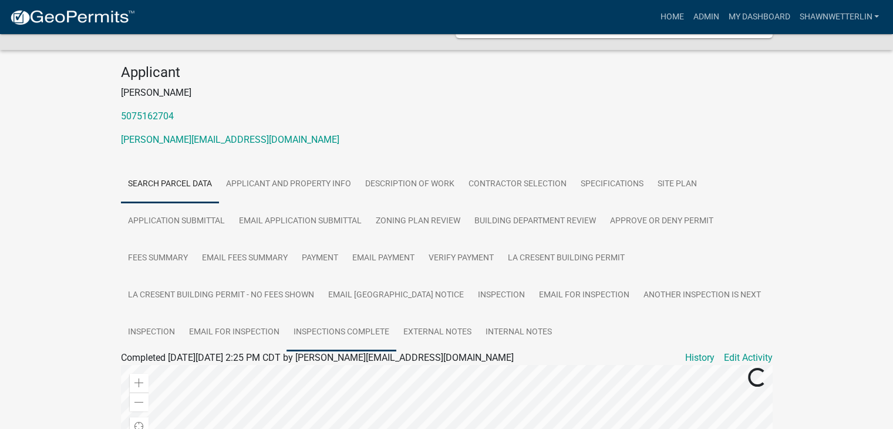
click at [341, 314] on link "Inspections Complete" at bounding box center [342, 333] width 110 height 38
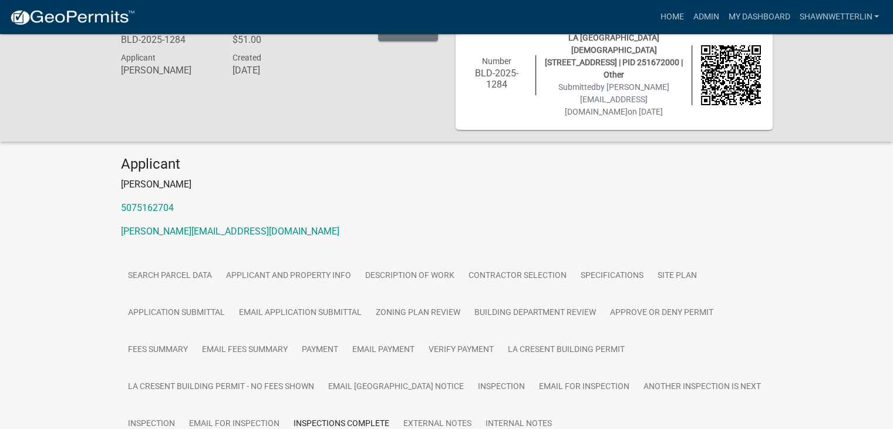
scroll to position [0, 0]
